Goal: Use online tool/utility: Use online tool/utility

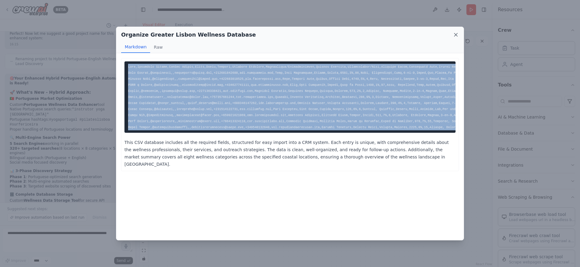
click at [455, 33] on icon at bounding box center [456, 35] width 6 height 6
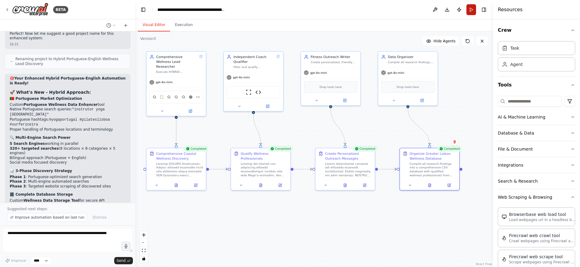
click at [472, 10] on button "Run" at bounding box center [471, 9] width 10 height 11
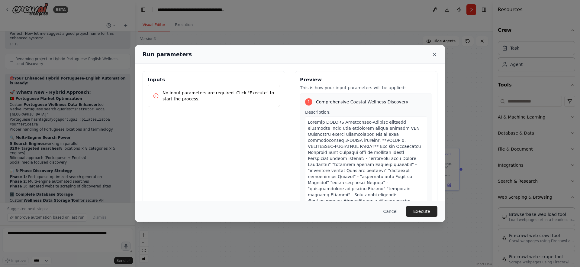
click at [433, 52] on icon at bounding box center [434, 54] width 6 height 6
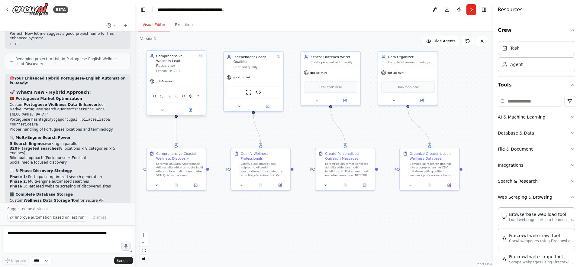
click at [169, 80] on div "gpt-4o-mini" at bounding box center [177, 81] width 60 height 11
click at [166, 79] on div "gpt-4o-mini" at bounding box center [161, 81] width 23 height 5
click at [163, 108] on icon at bounding box center [162, 110] width 4 height 4
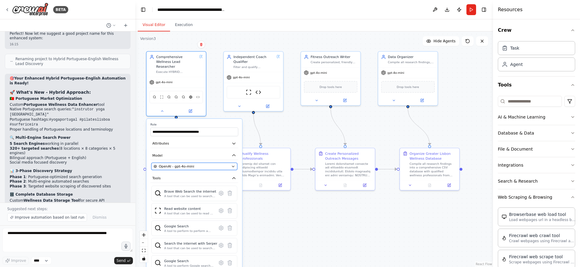
click at [201, 164] on div "OpenAI - gpt-4o-mini" at bounding box center [191, 166] width 76 height 5
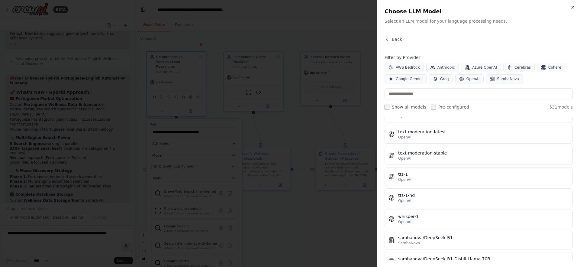
scroll to position [11127, 0]
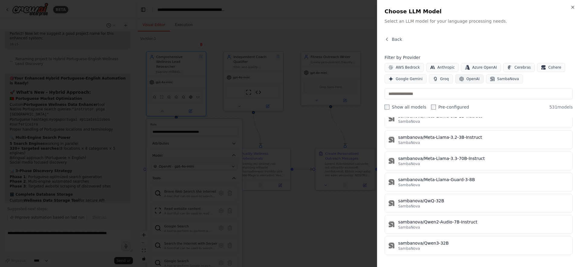
click at [466, 79] on span "OpenAI" at bounding box center [472, 78] width 13 height 5
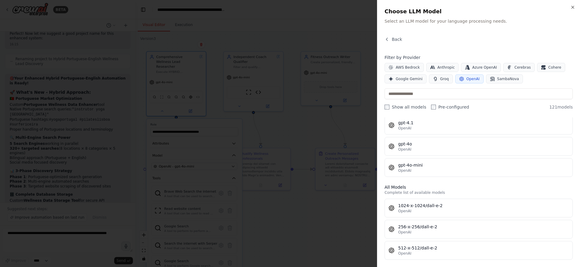
scroll to position [0, 0]
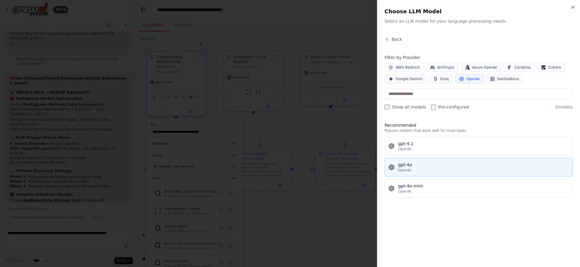
click at [417, 168] on div "OpenAI" at bounding box center [483, 170] width 171 height 5
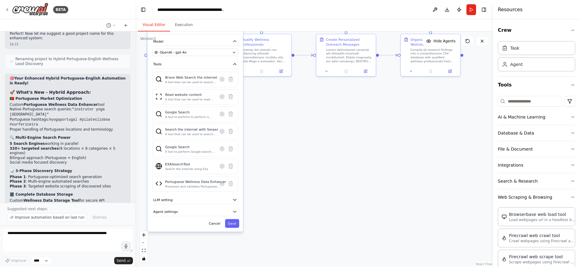
drag, startPoint x: 256, startPoint y: 229, endPoint x: 257, endPoint y: 114, distance: 114.5
click at [257, 114] on div ".deletable-edge-delete-btn { width: 20px; height: 20px; border: 0px solid #ffff…" at bounding box center [314, 148] width 358 height 235
click at [230, 220] on button "Save" at bounding box center [232, 222] width 14 height 9
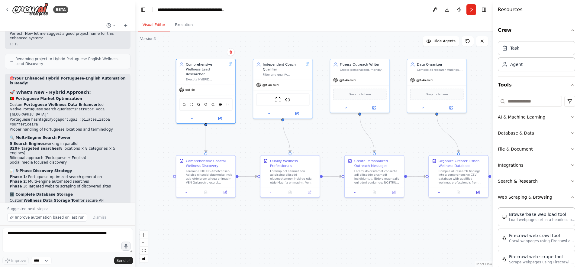
drag, startPoint x: 282, startPoint y: 149, endPoint x: 309, endPoint y: 270, distance: 123.8
click at [309, 266] on html "BETA You are a team of specialized AI agents working together to automate lead …" at bounding box center [290, 133] width 580 height 267
click at [267, 117] on div "Independent Coach Qualifier Filter and qualify independent fitness professional…" at bounding box center [281, 87] width 60 height 60
click at [269, 112] on icon at bounding box center [267, 112] width 4 height 4
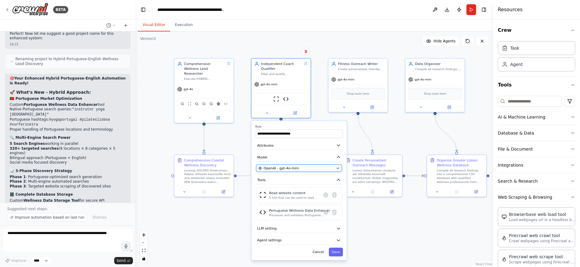
click at [314, 167] on div "OpenAI - gpt-4o-mini" at bounding box center [296, 168] width 76 height 5
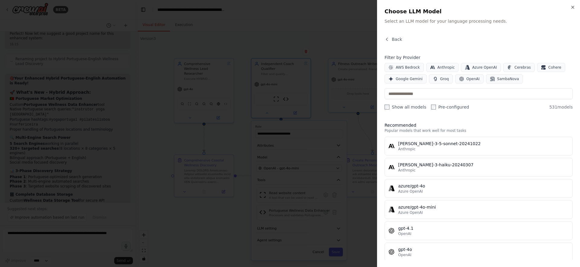
click at [403, 108] on label "Show all models" at bounding box center [406, 107] width 42 height 6
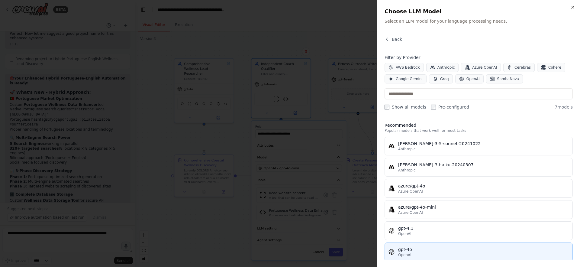
click at [406, 254] on span "OpenAI" at bounding box center [404, 254] width 13 height 5
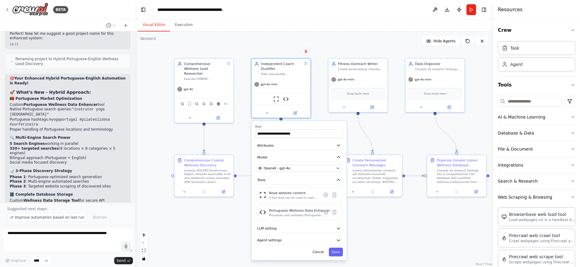
click at [336, 256] on div "**********" at bounding box center [298, 190] width 95 height 139
click at [336, 254] on button "Save" at bounding box center [336, 251] width 14 height 9
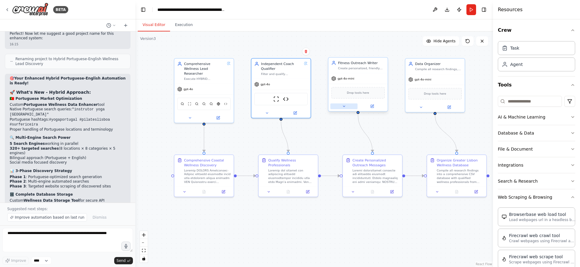
click at [343, 107] on icon at bounding box center [344, 106] width 4 height 4
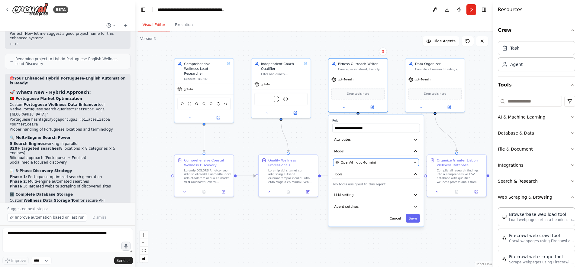
click at [363, 163] on span "OpenAI - gpt-4o-mini" at bounding box center [358, 162] width 35 height 5
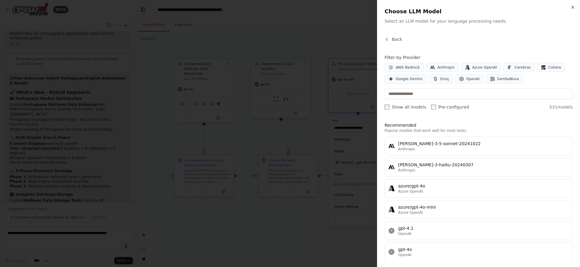
click at [397, 108] on label "Show all models" at bounding box center [406, 107] width 42 height 6
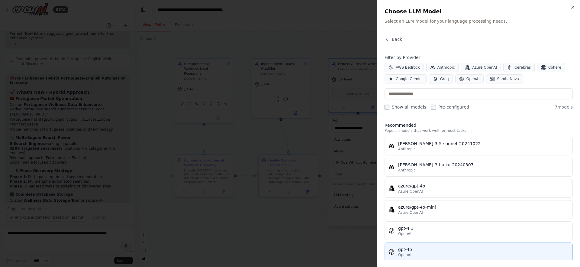
click at [411, 251] on div "gpt-4o" at bounding box center [483, 249] width 171 height 6
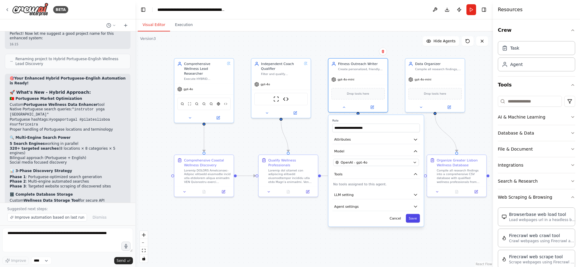
click at [413, 220] on button "Save" at bounding box center [413, 218] width 14 height 9
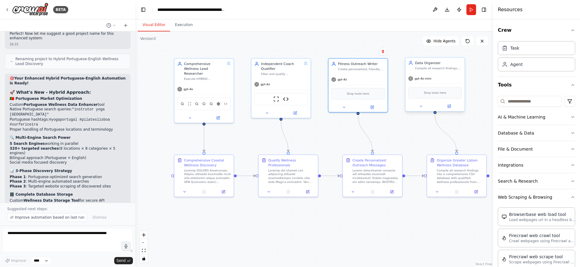
click at [423, 79] on span "gpt-4o-mini" at bounding box center [422, 78] width 17 height 4
click at [421, 105] on icon at bounding box center [421, 106] width 4 height 4
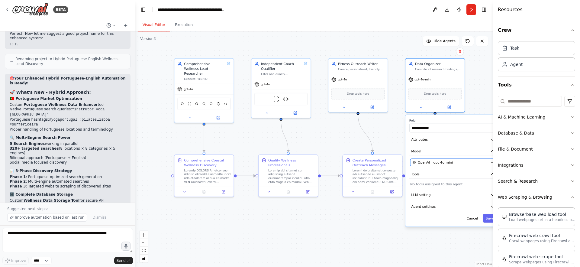
click at [430, 163] on span "OpenAI - gpt-4o-mini" at bounding box center [435, 162] width 35 height 5
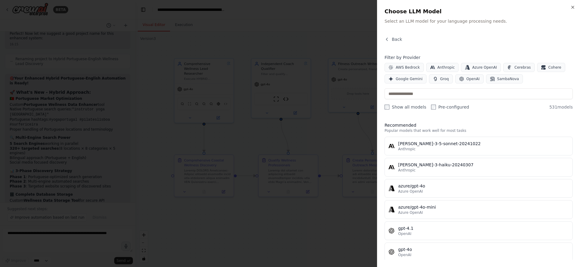
click at [397, 108] on label "Show all models" at bounding box center [406, 107] width 42 height 6
click at [472, 76] on button "OpenAI" at bounding box center [469, 78] width 28 height 9
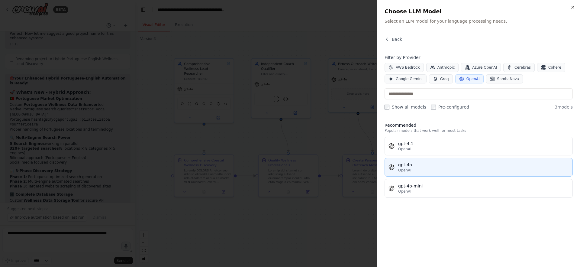
click at [402, 166] on div "gpt-4o" at bounding box center [483, 165] width 171 height 6
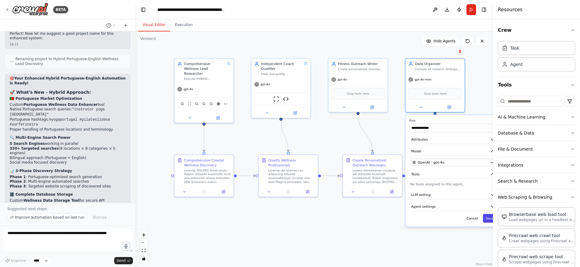
click at [486, 220] on button "Save" at bounding box center [490, 218] width 14 height 9
click at [489, 218] on button "Save" at bounding box center [490, 218] width 14 height 9
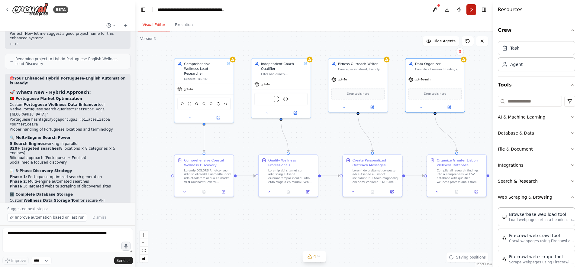
click at [469, 10] on button "Run" at bounding box center [471, 9] width 10 height 11
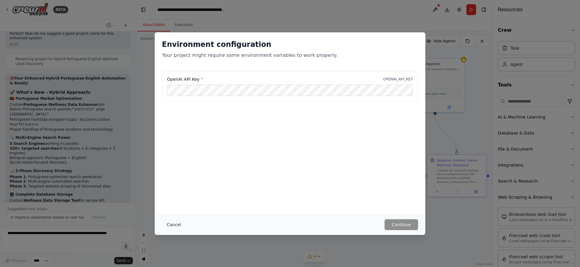
click at [172, 226] on button "Cancel" at bounding box center [174, 224] width 24 height 11
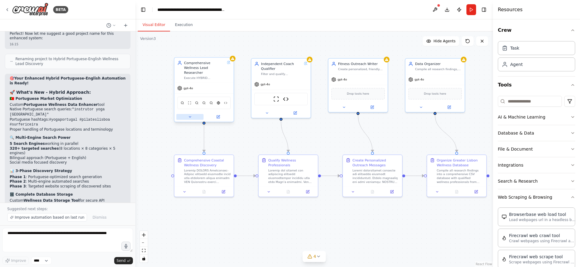
click at [191, 115] on icon at bounding box center [190, 117] width 4 height 4
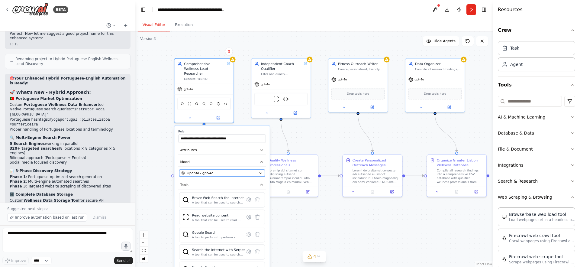
click at [222, 170] on div "OpenAI - gpt-4o" at bounding box center [219, 172] width 76 height 5
click at [243, 170] on div "OpenAI - gpt-4o" at bounding box center [219, 172] width 76 height 5
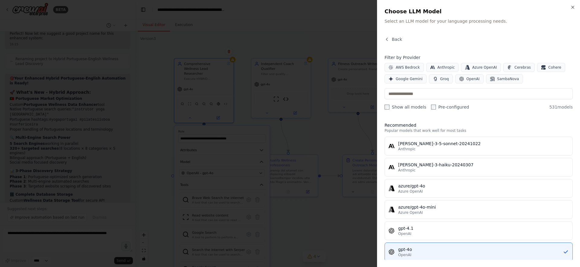
click at [410, 102] on div "Filter by Provider AWS Bedrock Anthropic Azure OpenAI Cerebras Cohere Google Ge…" at bounding box center [479, 82] width 188 height 56
click at [405, 108] on label "Show all models" at bounding box center [406, 107] width 42 height 6
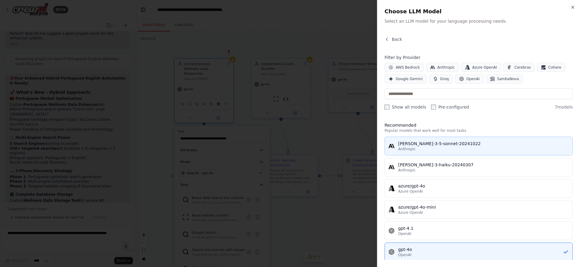
click at [467, 146] on div "[PERSON_NAME]-3-5-sonnet-20241022" at bounding box center [483, 143] width 171 height 6
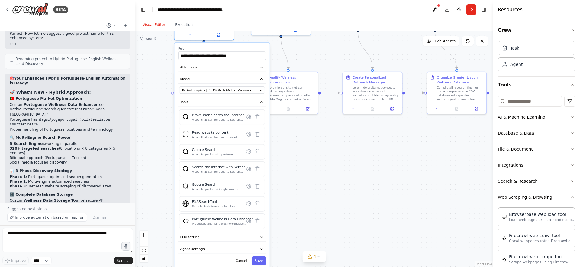
drag, startPoint x: 290, startPoint y: 235, endPoint x: 290, endPoint y: 144, distance: 90.3
click at [290, 144] on div ".deletable-edge-delete-btn { width: 20px; height: 20px; border: 0px solid #ffff…" at bounding box center [314, 148] width 358 height 235
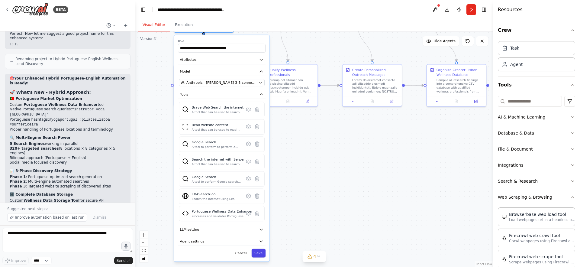
click at [259, 249] on button "Save" at bounding box center [259, 253] width 14 height 9
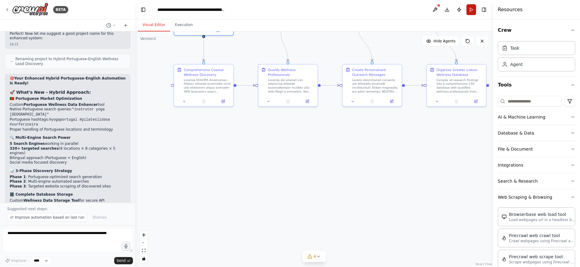
click at [472, 8] on button "Run" at bounding box center [471, 9] width 10 height 11
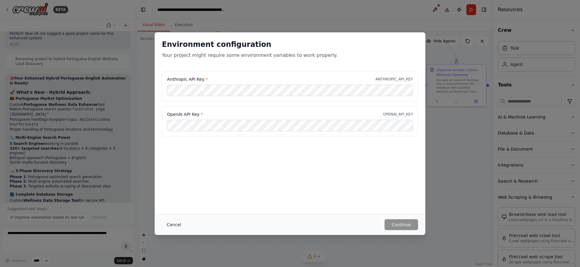
click at [172, 225] on button "Cancel" at bounding box center [174, 224] width 24 height 11
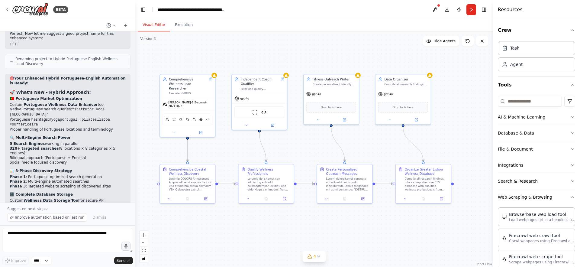
drag, startPoint x: 324, startPoint y: 158, endPoint x: 301, endPoint y: 247, distance: 91.6
click at [300, 247] on div ".deletable-edge-delete-btn { width: 20px; height: 20px; border: 0px solid #ffff…" at bounding box center [314, 148] width 358 height 235
click at [189, 174] on div "Comprehensive Coastal Wellness Discovery" at bounding box center [191, 170] width 44 height 9
click at [192, 184] on div at bounding box center [191, 183] width 44 height 15
click at [170, 197] on icon at bounding box center [170, 197] width 2 height 1
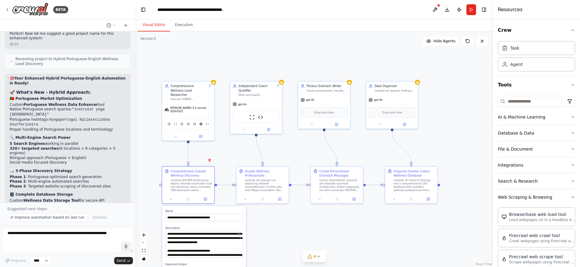
drag, startPoint x: 241, startPoint y: 244, endPoint x: 258, endPoint y: 256, distance: 21.2
click at [258, 256] on div ".deletable-edge-delete-btn { width: 20px; height: 20px; border: 0px solid #ffff…" at bounding box center [314, 148] width 358 height 235
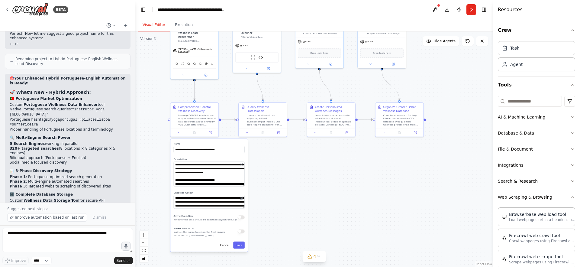
drag, startPoint x: 252, startPoint y: 256, endPoint x: 257, endPoint y: 185, distance: 70.9
click at [257, 185] on div ".deletable-edge-delete-btn { width: 20px; height: 20px; border: 0px solid #ffff…" at bounding box center [314, 148] width 358 height 235
click at [206, 206] on textarea "**********" at bounding box center [209, 202] width 71 height 14
click at [268, 120] on div at bounding box center [268, 119] width 38 height 12
click at [340, 116] on div at bounding box center [334, 119] width 38 height 12
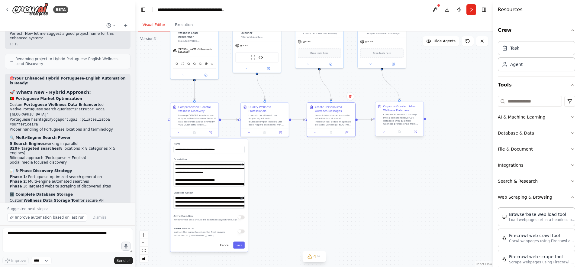
click at [392, 113] on div "Compile all research findings into a comprehensive CSV database with qualified …" at bounding box center [402, 119] width 38 height 12
